Goal: Navigation & Orientation: Find specific page/section

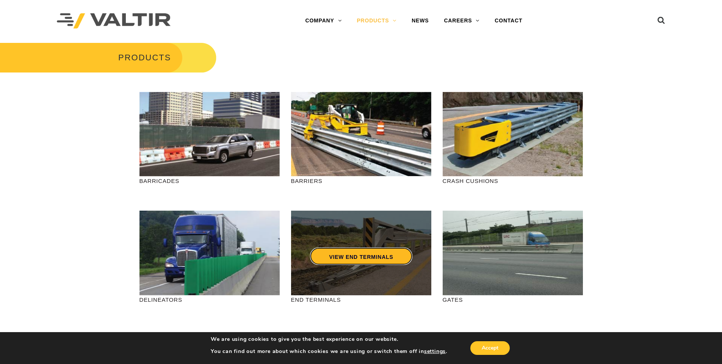
click at [336, 250] on link "VIEW END TERMINALS" at bounding box center [361, 255] width 102 height 17
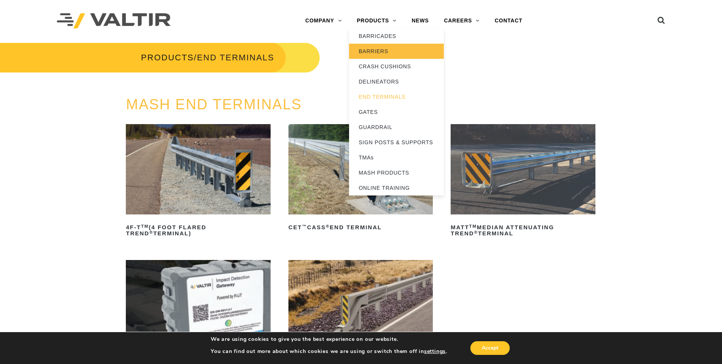
click at [375, 46] on link "BARRIERS" at bounding box center [396, 51] width 95 height 15
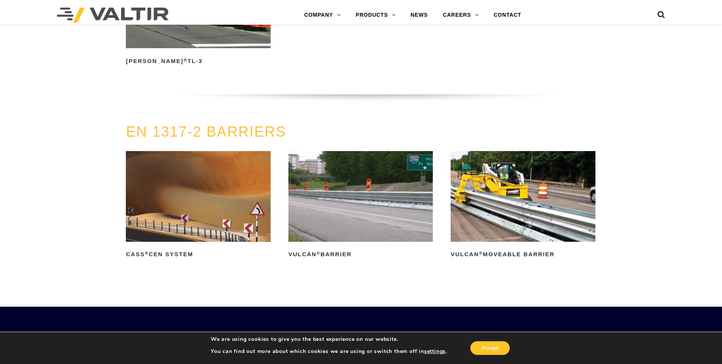
scroll to position [1311, 0]
